Goal: Use online tool/utility: Use online tool/utility

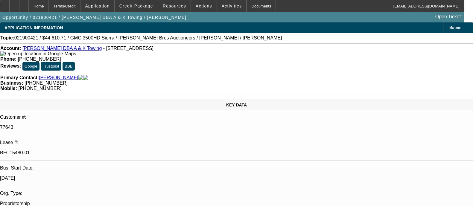
select select "0"
select select "2"
select select "0.1"
select select "4"
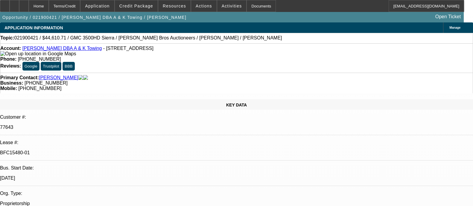
select select "0"
select select "2"
select select "15"
select select "0"
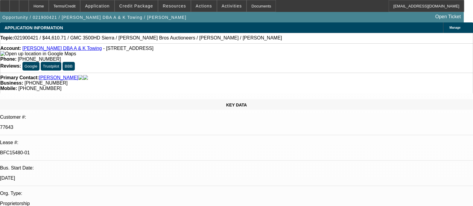
select select "0"
select select "0.1"
select select "4"
select select "0"
select select "2"
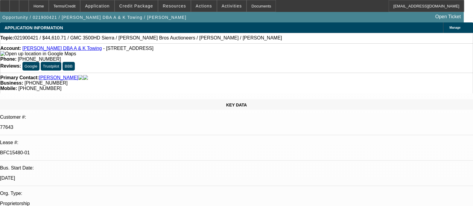
select select "2"
select select "15"
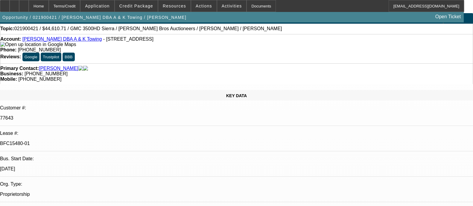
scroll to position [7, 0]
